Goal: Transaction & Acquisition: Purchase product/service

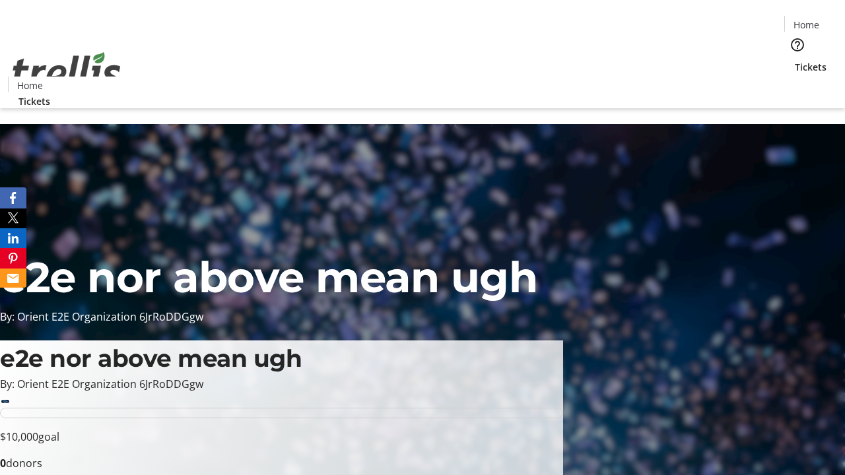
click at [795, 60] on span "Tickets" at bounding box center [811, 67] width 32 height 14
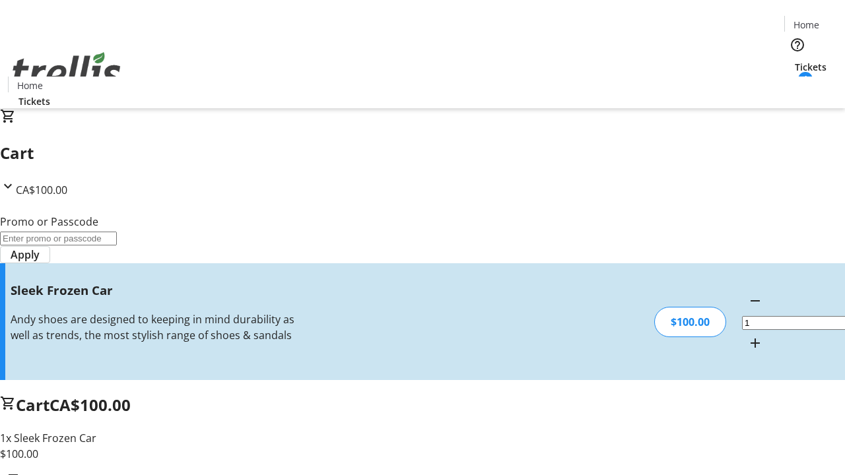
type input "FREE"
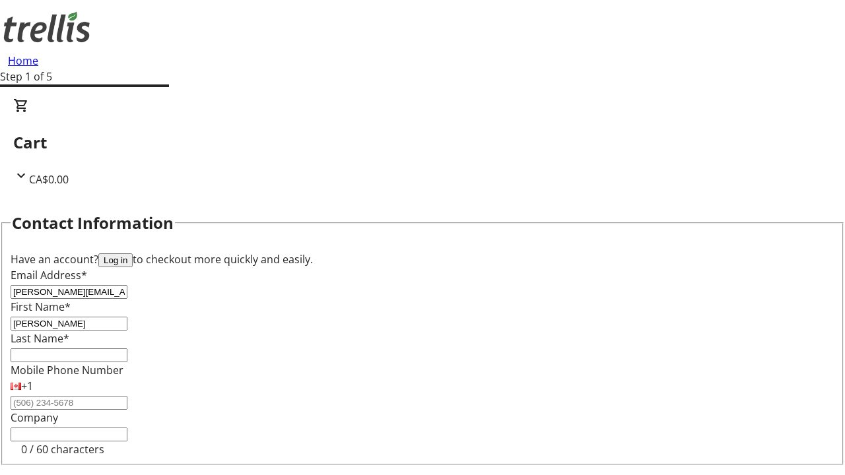
type input "[PERSON_NAME]"
